Goal: Task Accomplishment & Management: Manage account settings

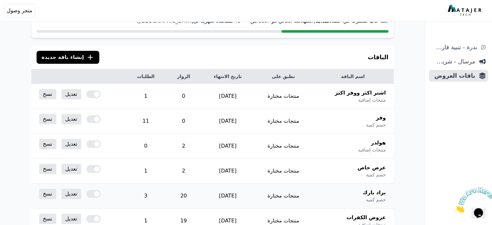
scroll to position [32, 0]
click at [68, 168] on link "تعديل" at bounding box center [72, 169] width 20 height 10
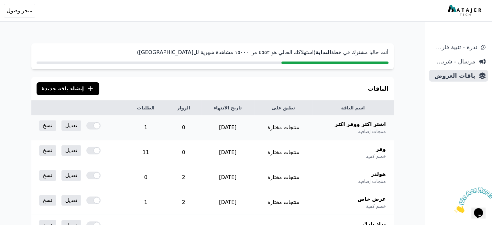
scroll to position [0, 0]
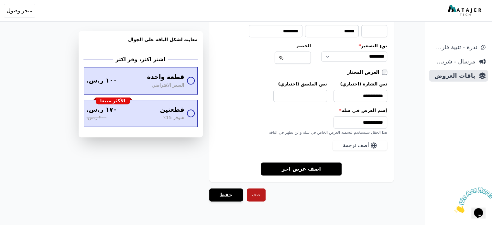
scroll to position [737, 0]
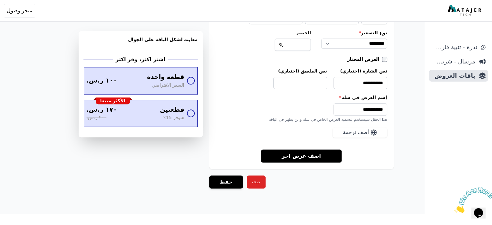
click at [252, 178] on button "حذف" at bounding box center [256, 181] width 19 height 13
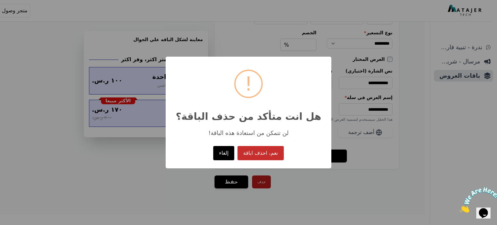
click at [266, 153] on button "نعم، احذف اباقة" at bounding box center [261, 153] width 46 height 14
